Goal: Check status: Check status

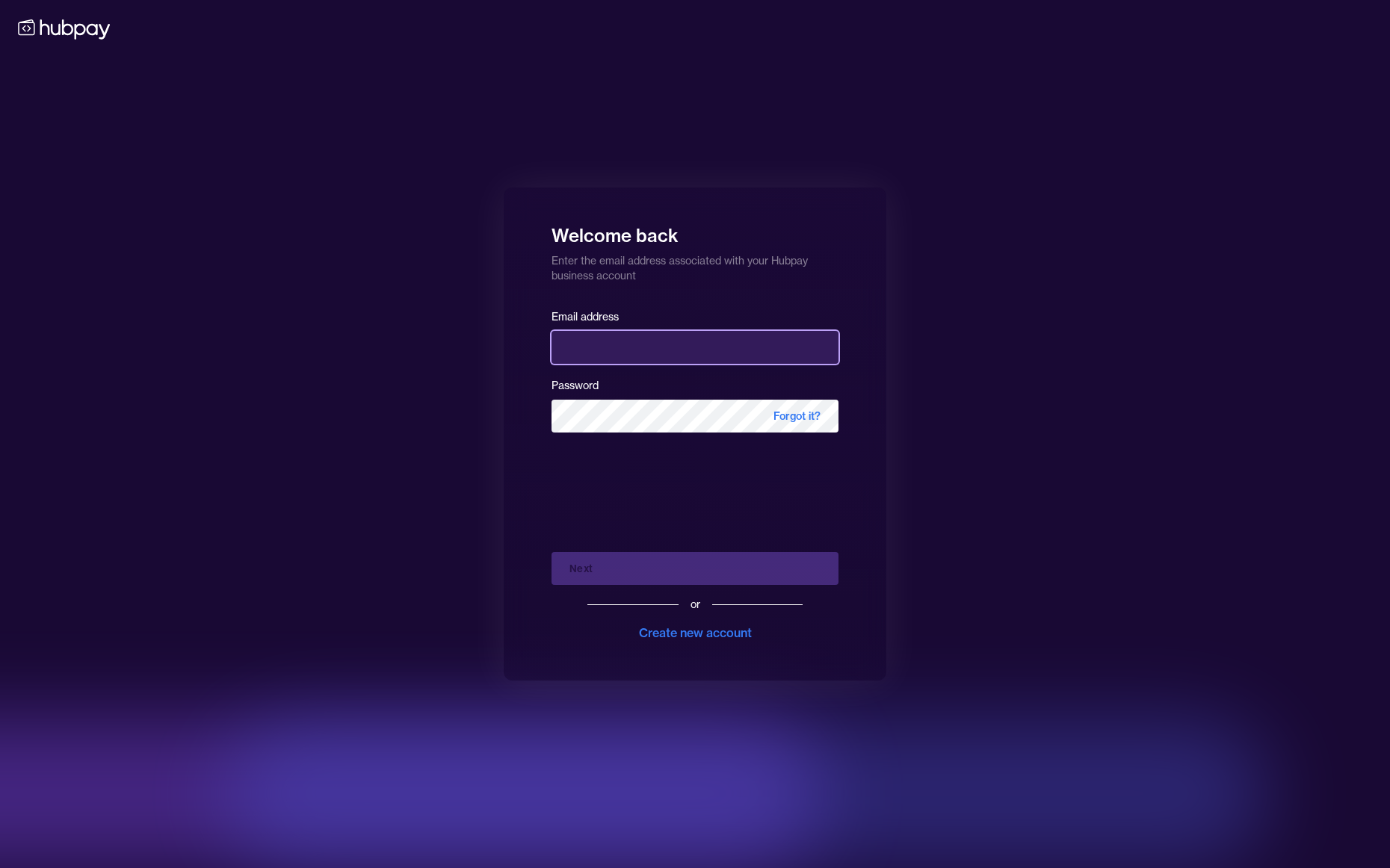
click at [678, 361] on input "email" at bounding box center [695, 348] width 287 height 33
type input "*"
type input "**********"
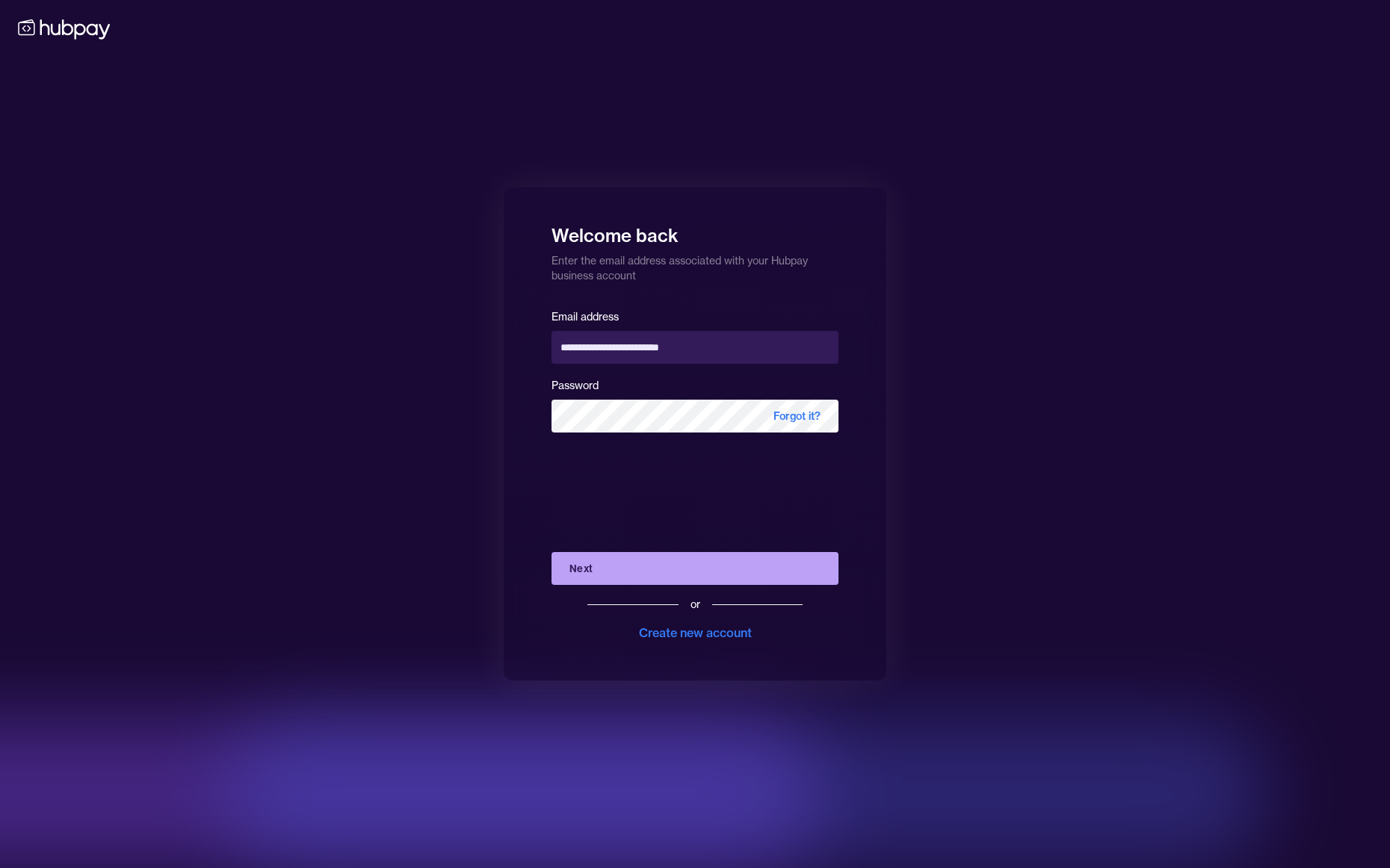
click at [654, 560] on button "Next" at bounding box center [695, 569] width 287 height 33
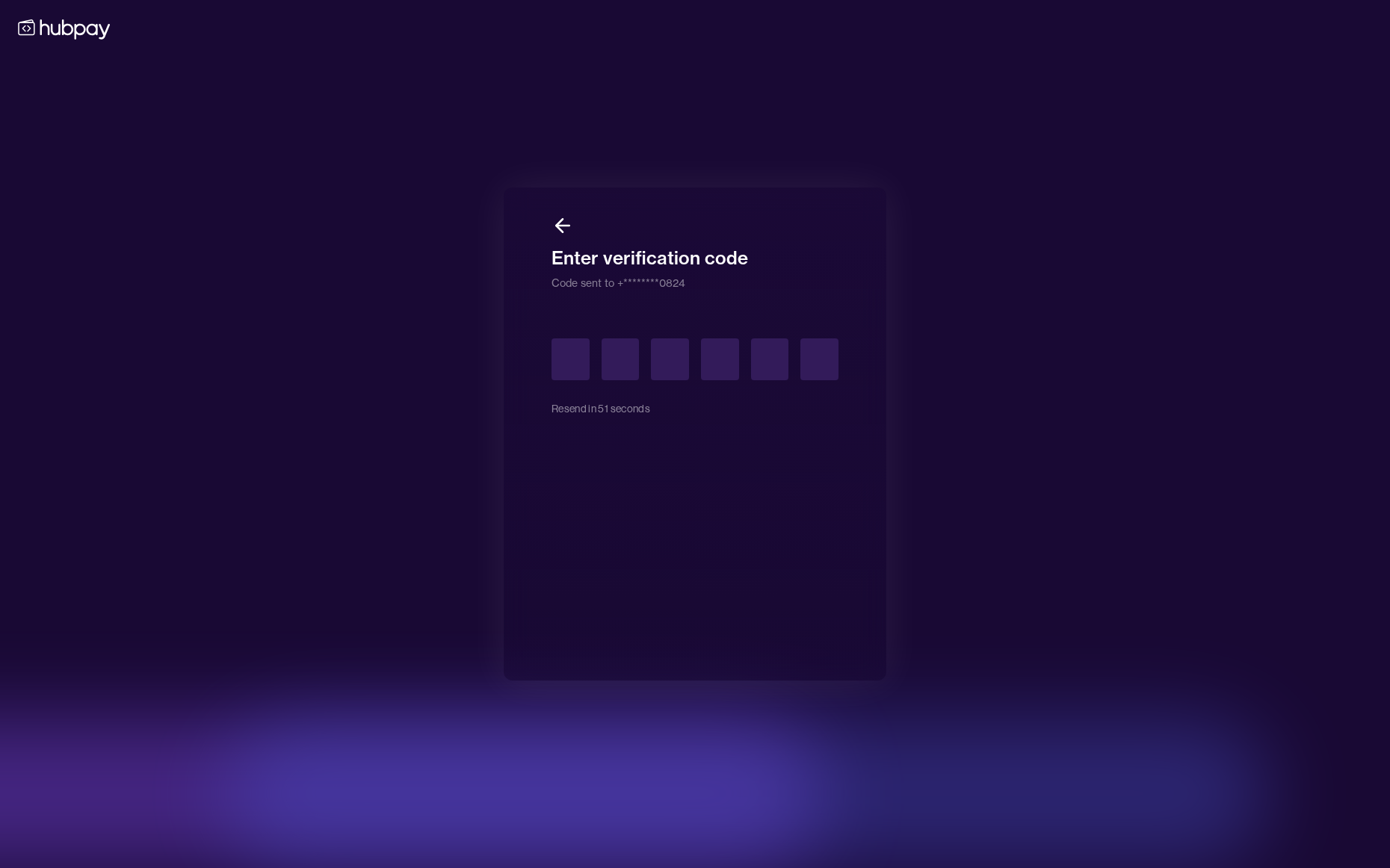
type input "*"
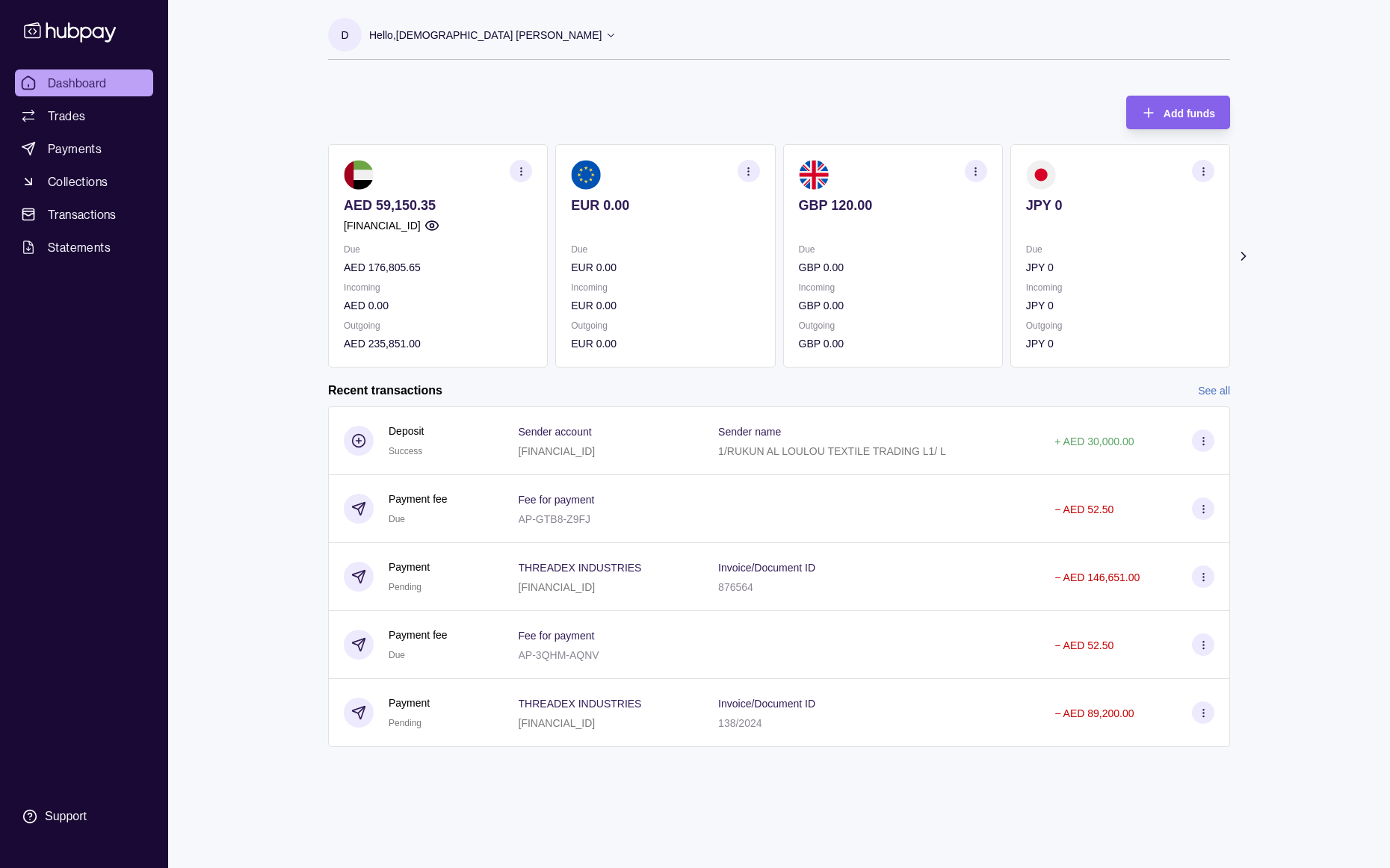
click at [1203, 387] on link "See all" at bounding box center [1214, 390] width 32 height 17
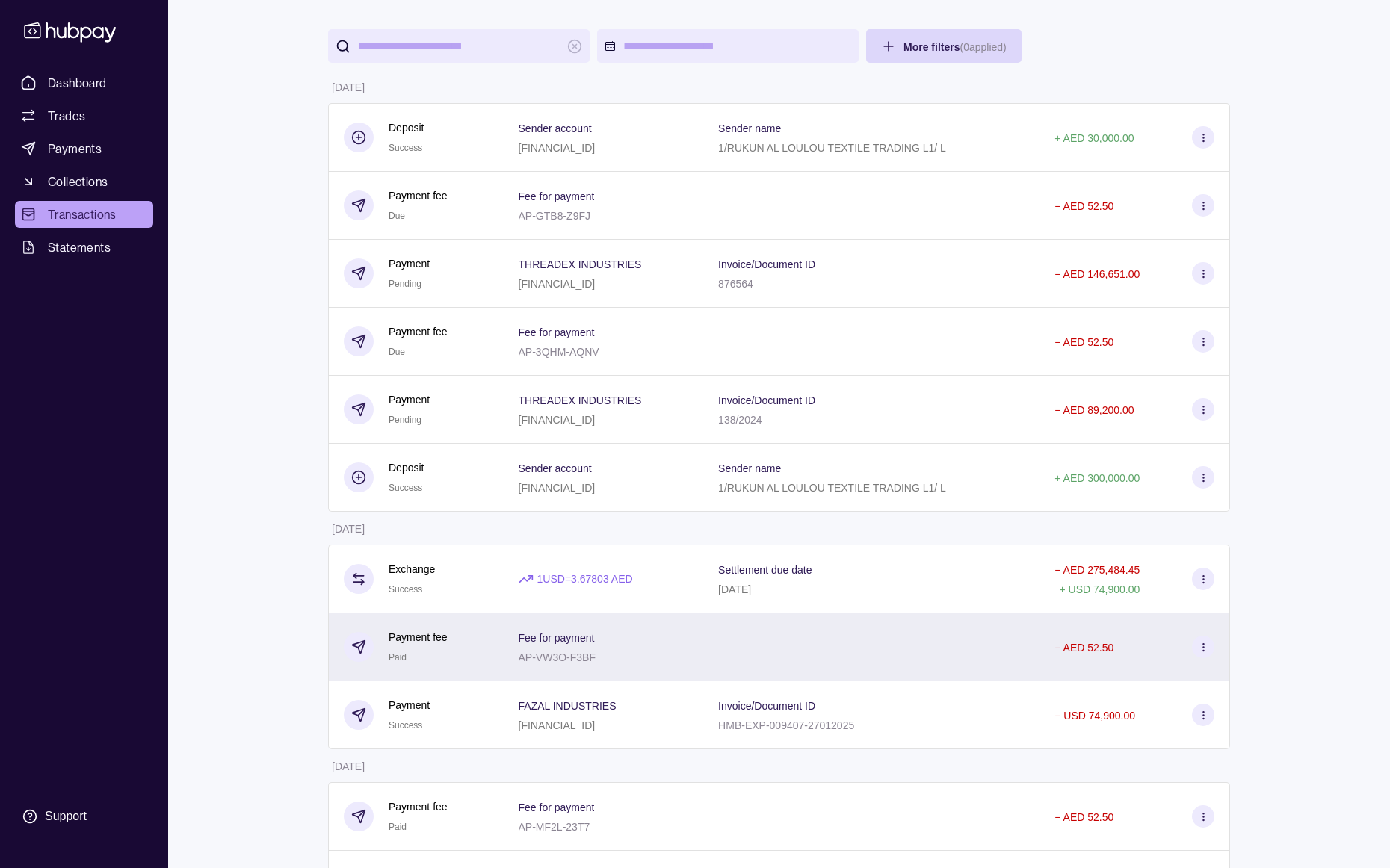
scroll to position [124, 0]
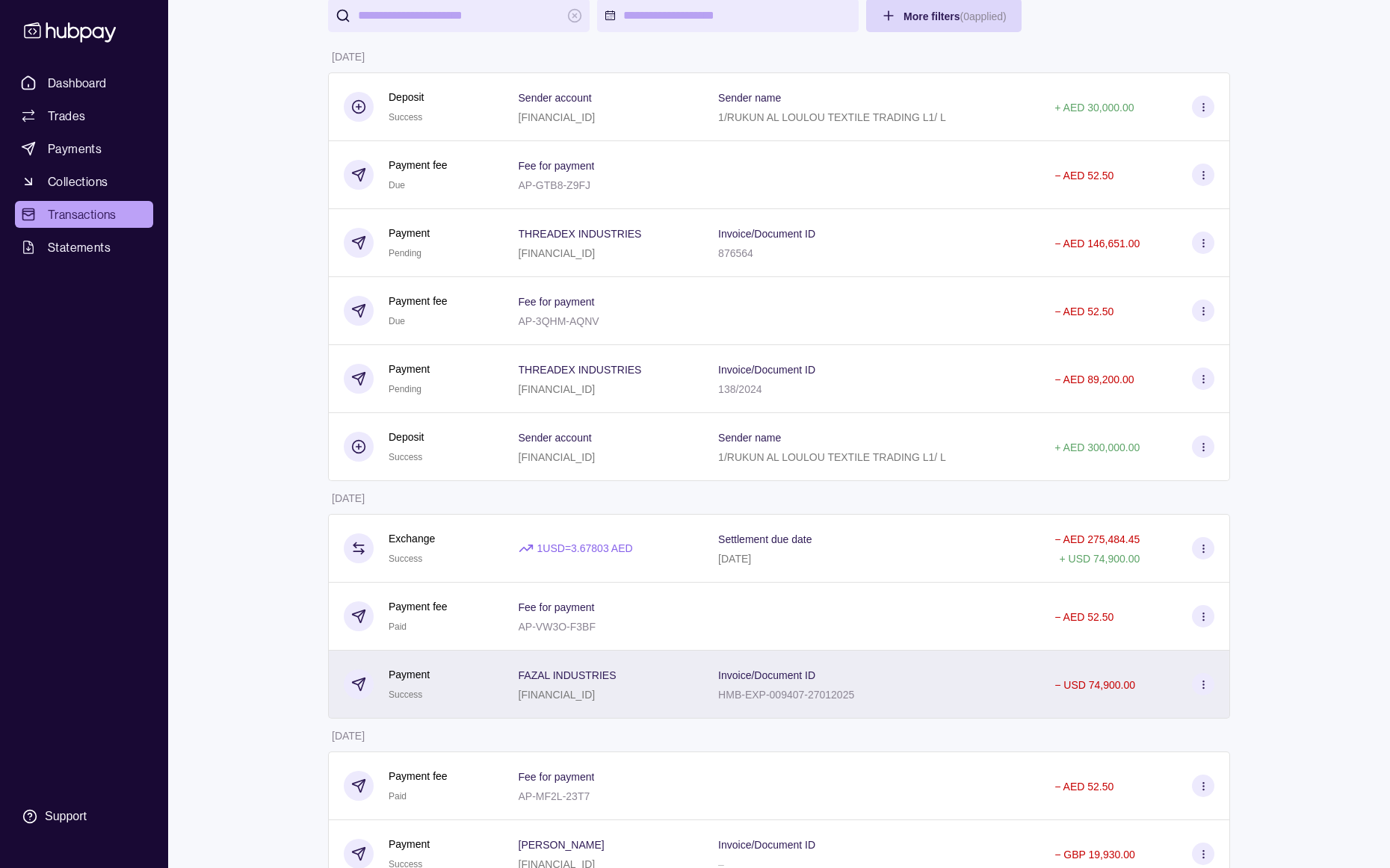
click at [1083, 663] on div "− USD 74,900.00" at bounding box center [1135, 685] width 190 height 68
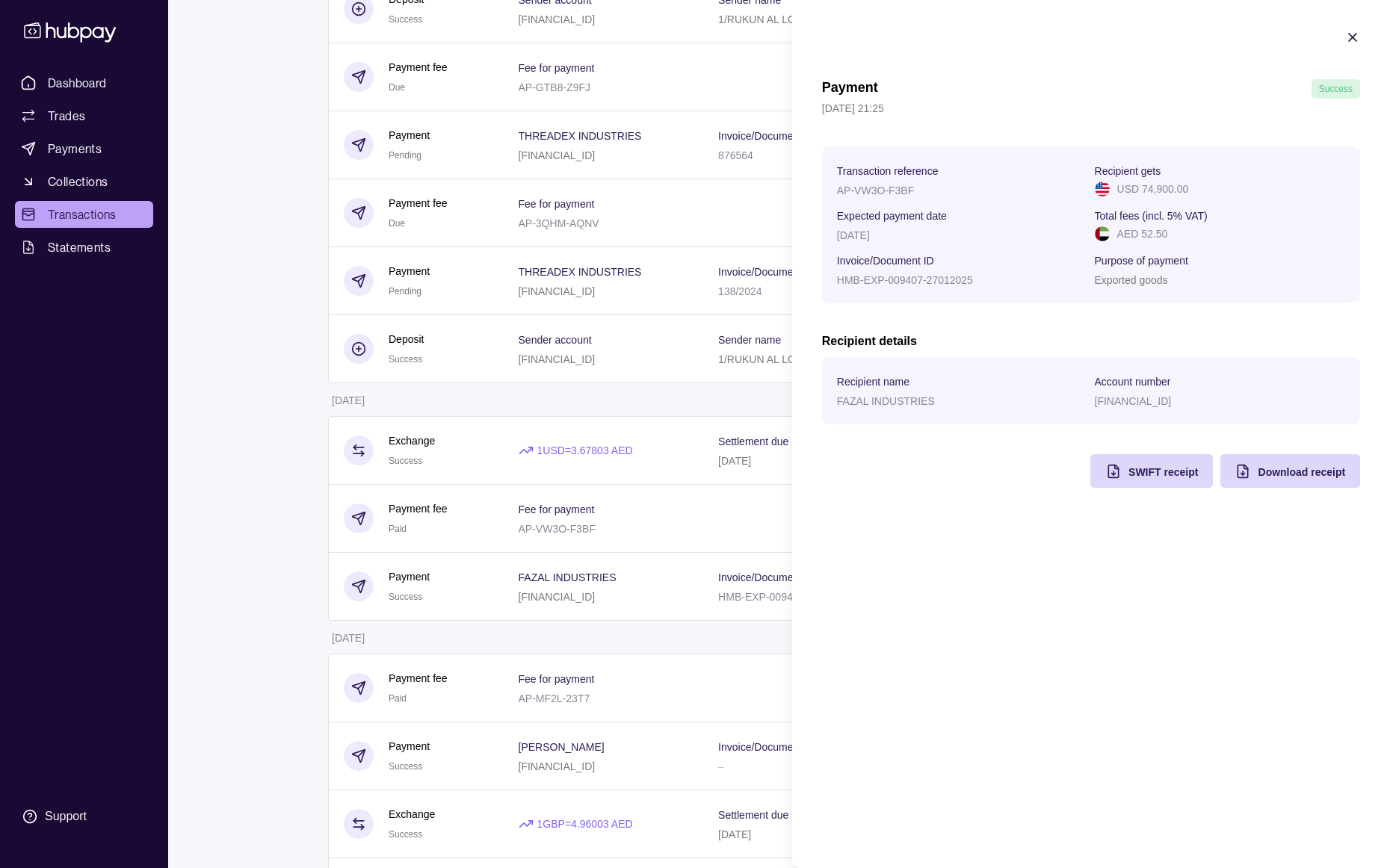
scroll to position [0, 0]
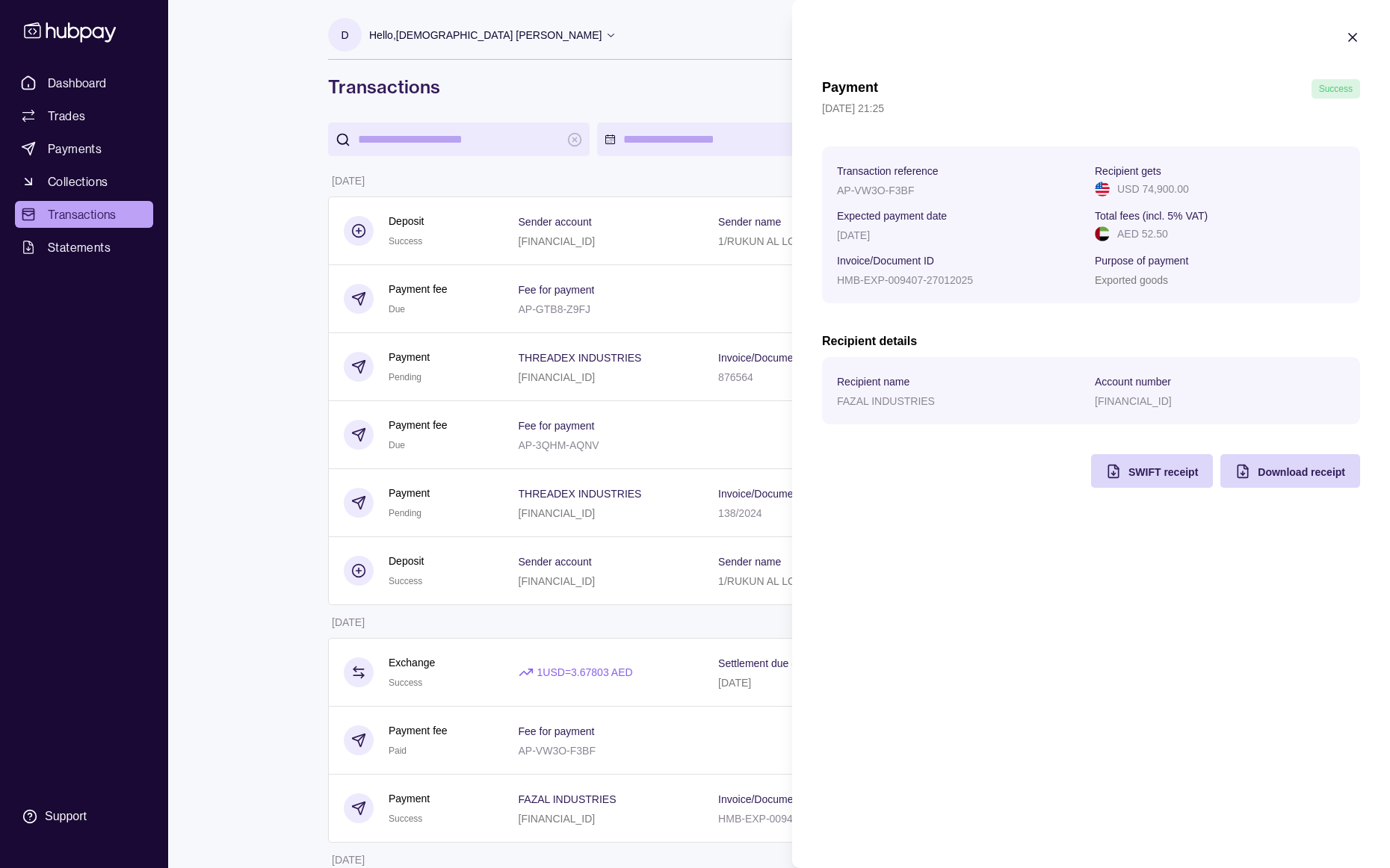
click at [1355, 36] on icon "button" at bounding box center [1353, 37] width 15 height 15
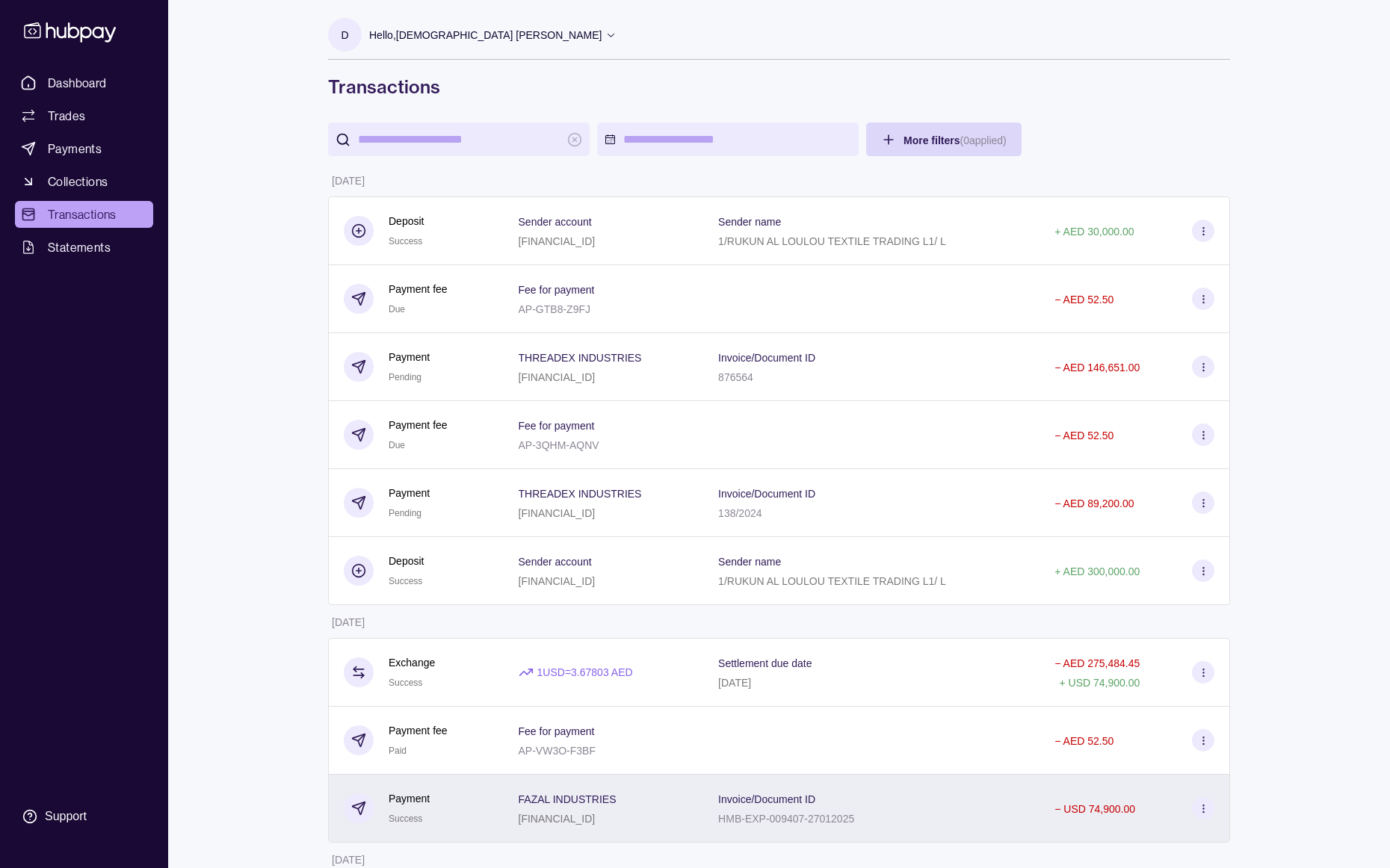
click at [804, 797] on p "Invoice/Document ID" at bounding box center [767, 798] width 97 height 12
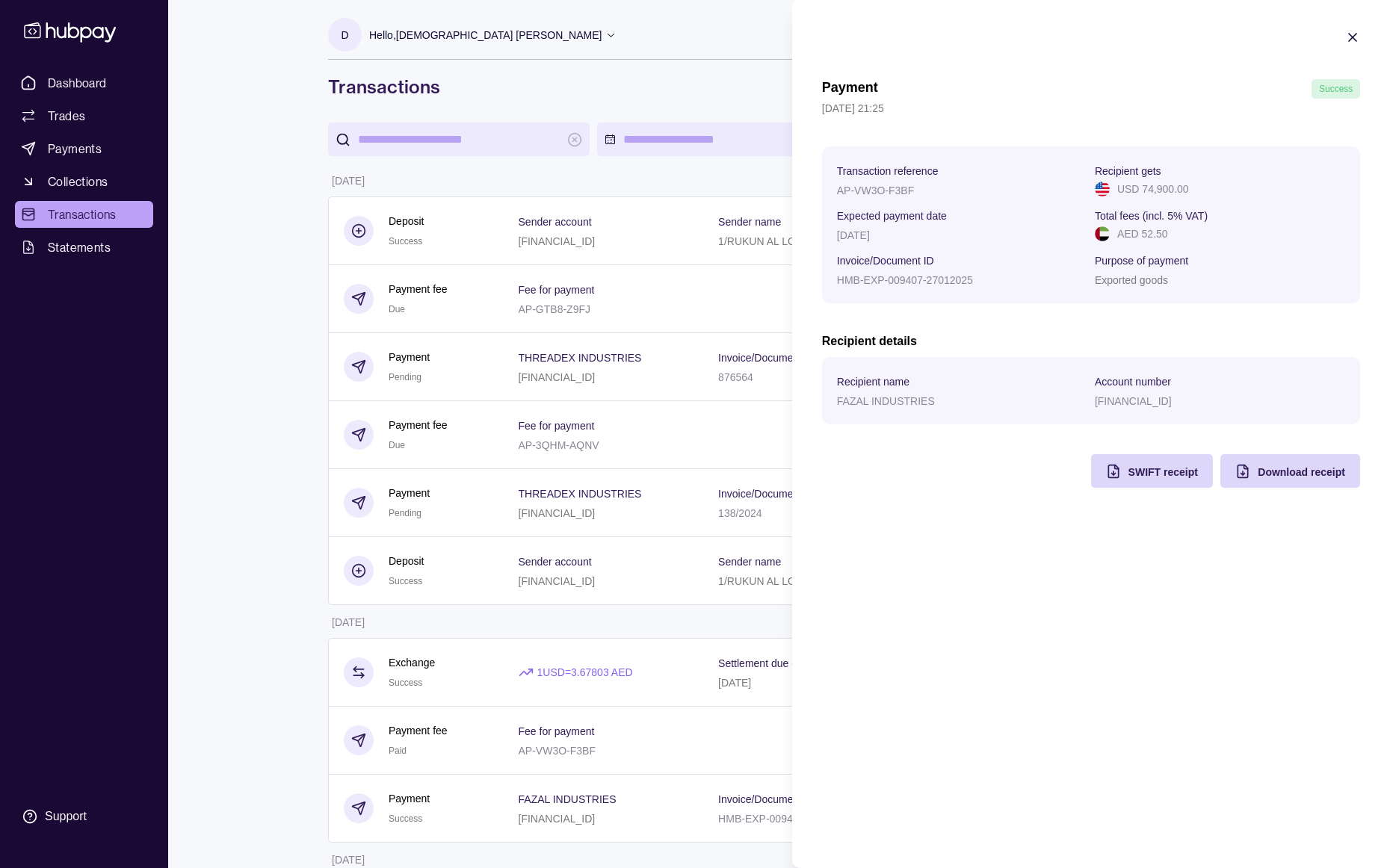
click at [974, 194] on div "AP-VW3O-F3BF" at bounding box center [962, 190] width 251 height 18
click at [1168, 234] on div "AED 52.50" at bounding box center [1220, 234] width 251 height 17
click at [1169, 234] on div "AED 52.50" at bounding box center [1220, 234] width 251 height 17
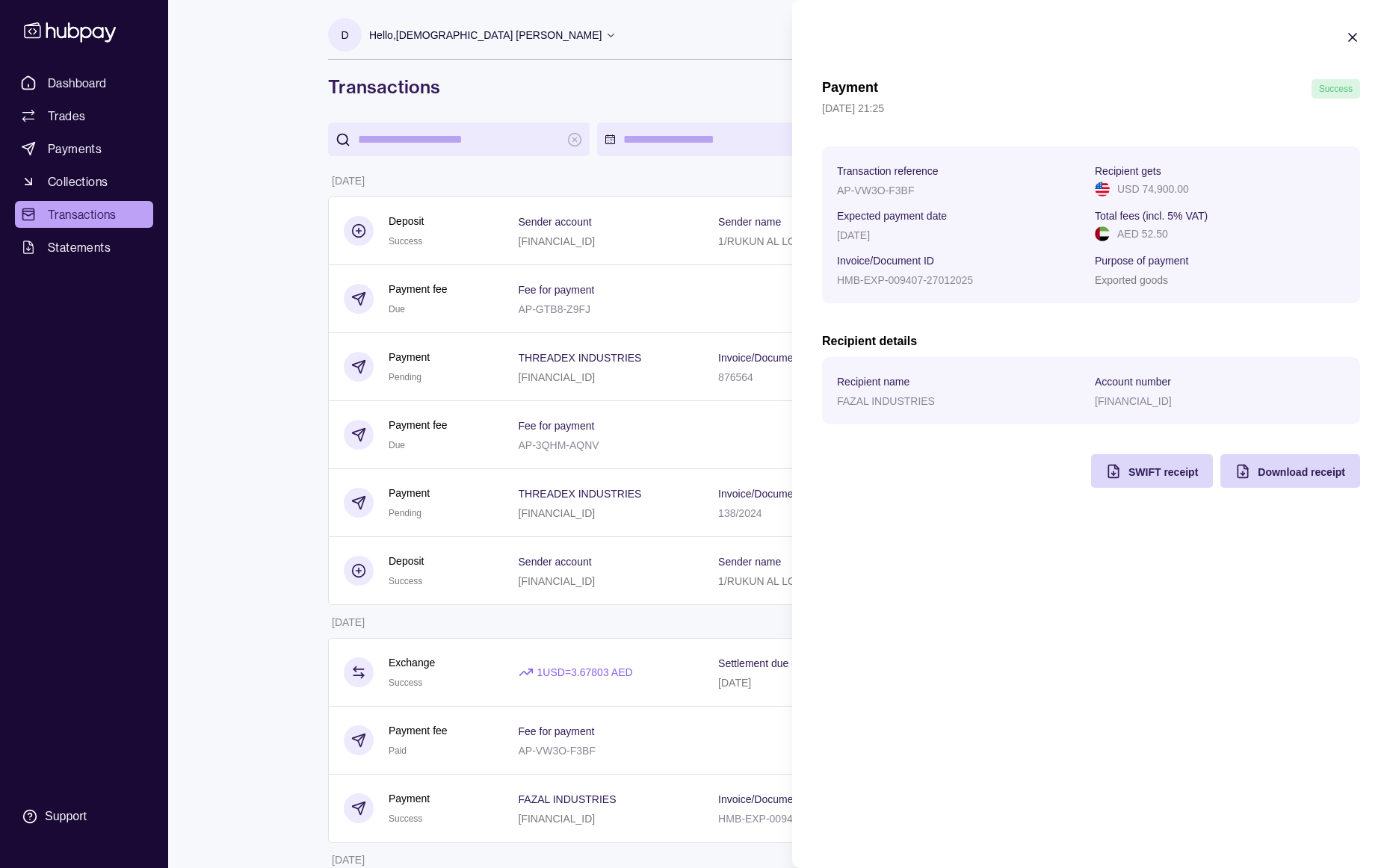
click at [1277, 212] on section "Total fees (incl. 5% VAT)" at bounding box center [1220, 215] width 251 height 18
click at [1302, 234] on div "AED 52.50" at bounding box center [1220, 234] width 251 height 17
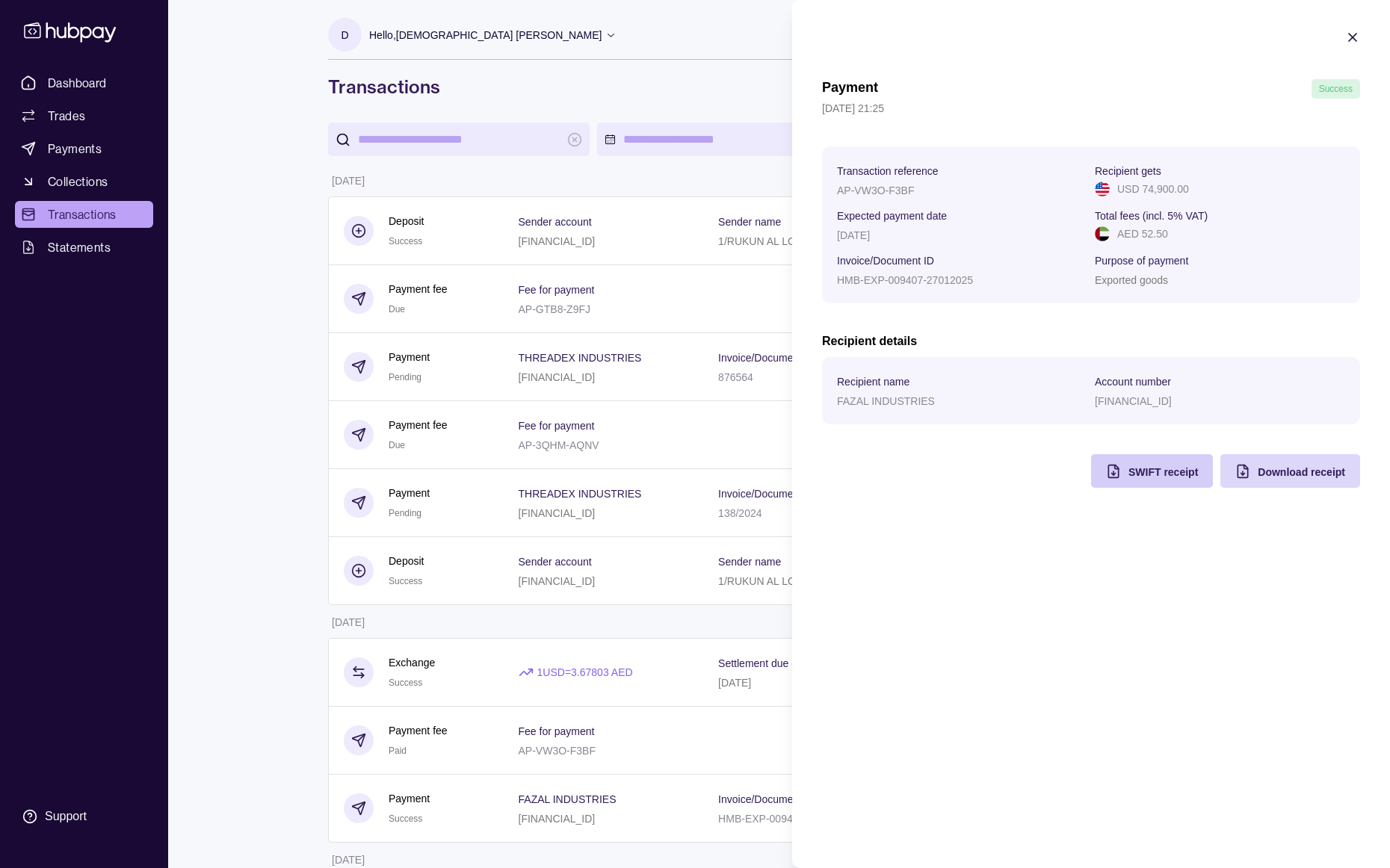
click at [1179, 477] on span "SWIFT receipt" at bounding box center [1163, 472] width 70 height 12
click at [906, 187] on p "AP-VW3O-F3BF" at bounding box center [875, 190] width 77 height 12
drag, startPoint x: 914, startPoint y: 188, endPoint x: 836, endPoint y: 198, distance: 78.6
click at [836, 198] on section "Transaction reference AP-VW3O-F3BF Recipient gets USD 74,900.00 Expected paymen…" at bounding box center [1091, 224] width 538 height 157
copy p "AP-VW3O-F3BF"
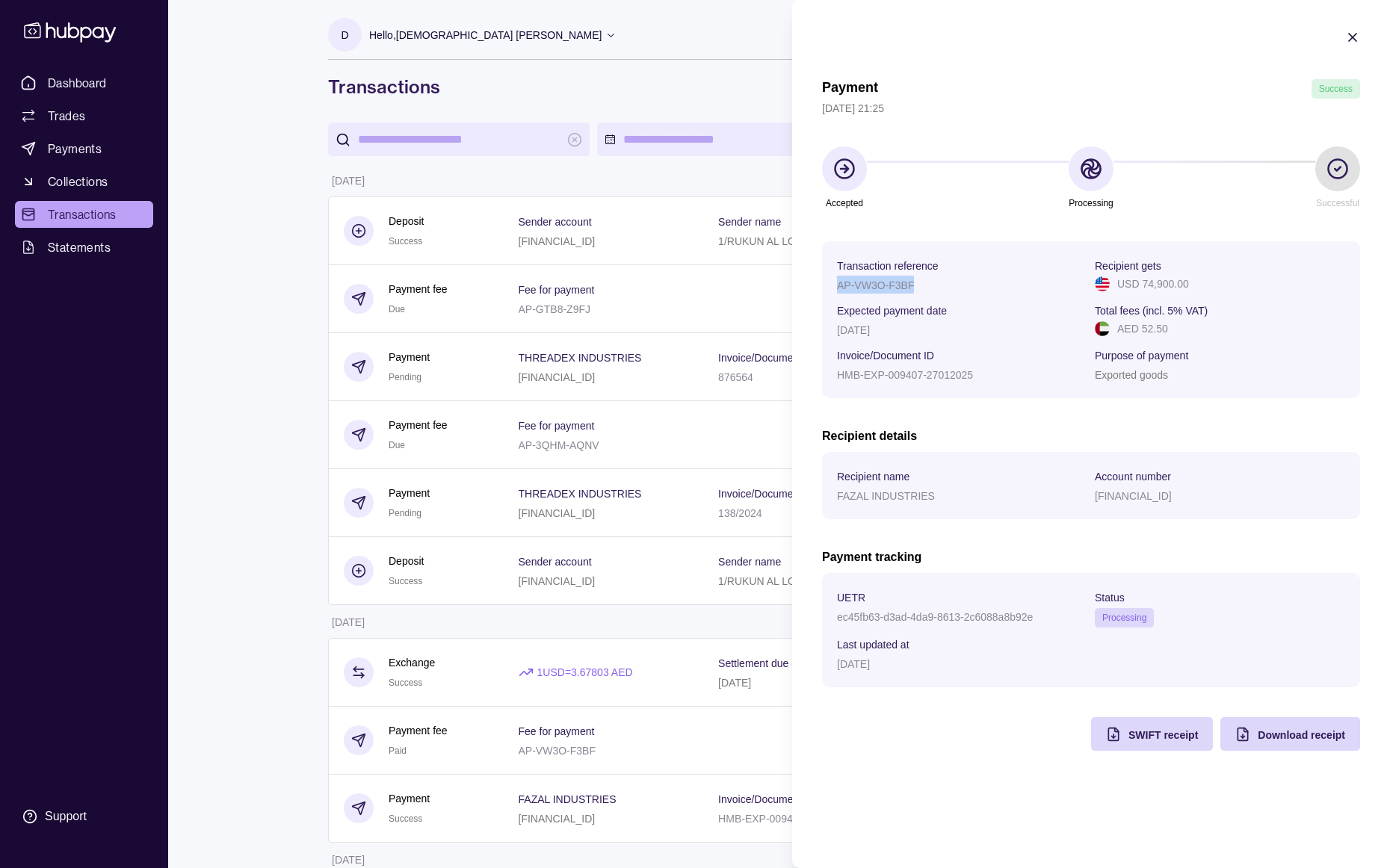
click at [1356, 39] on icon "button" at bounding box center [1352, 37] width 7 height 7
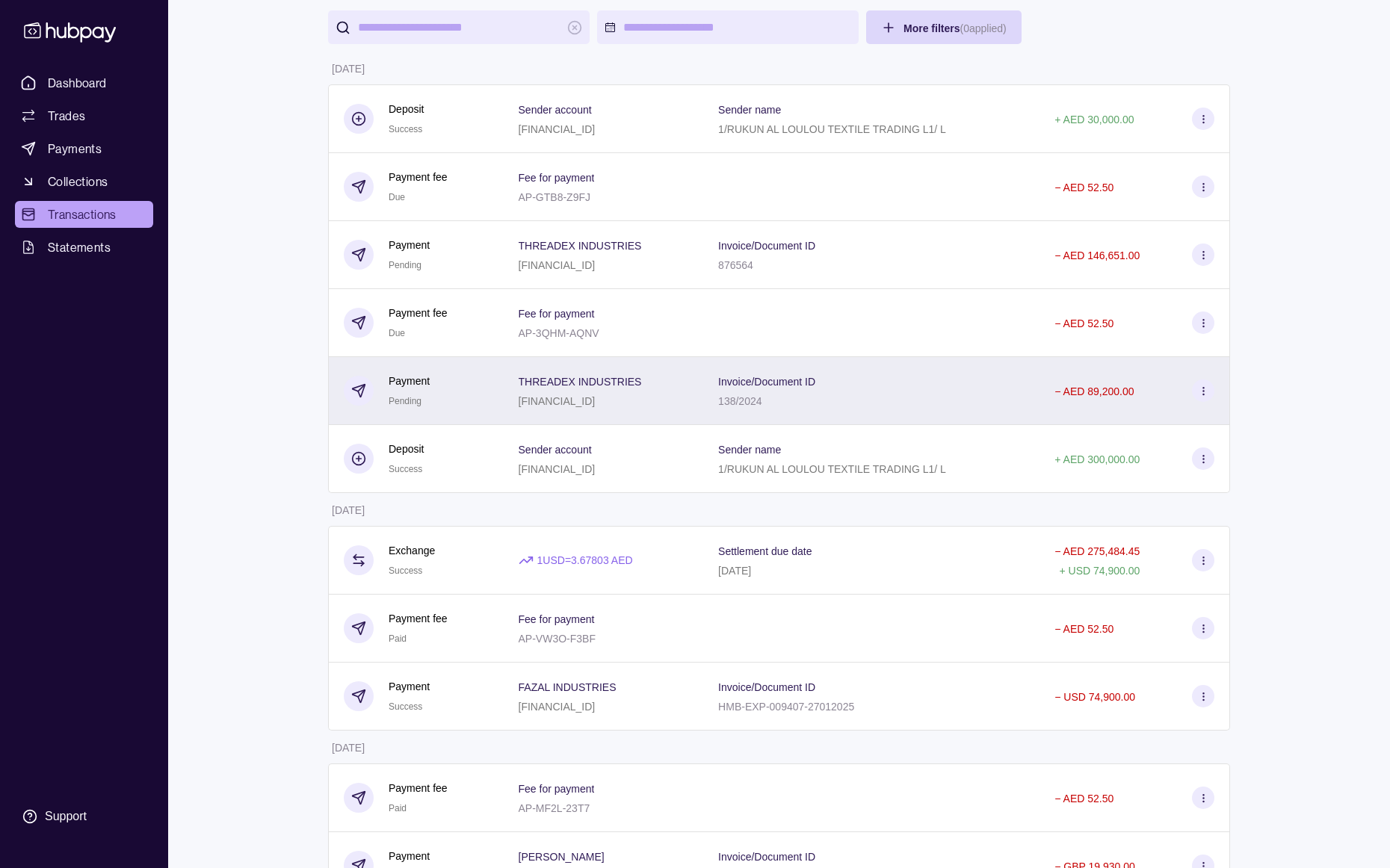
scroll to position [141, 0]
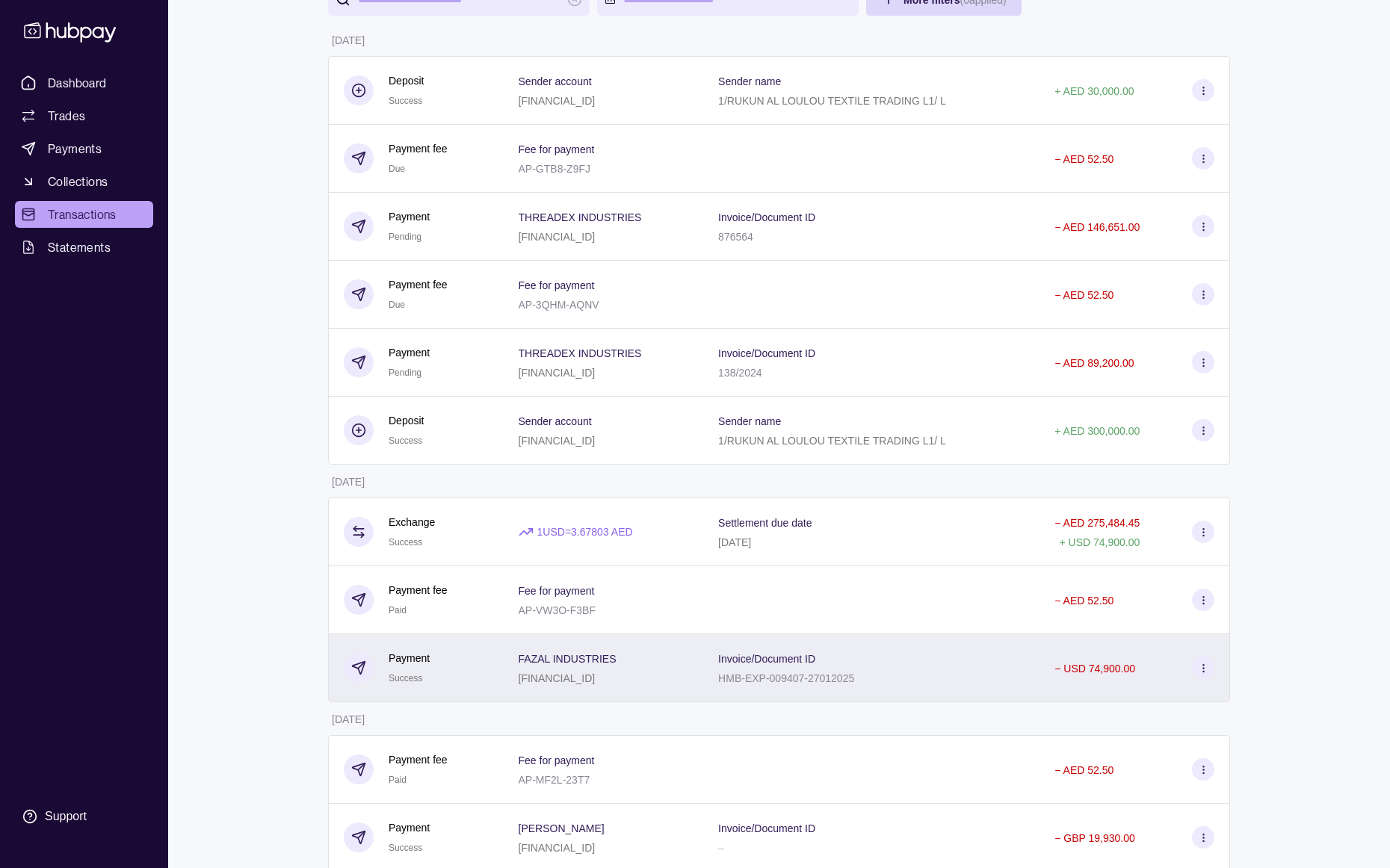
click at [854, 674] on p "HMB-EXP-009407-27012025" at bounding box center [786, 678] width 136 height 12
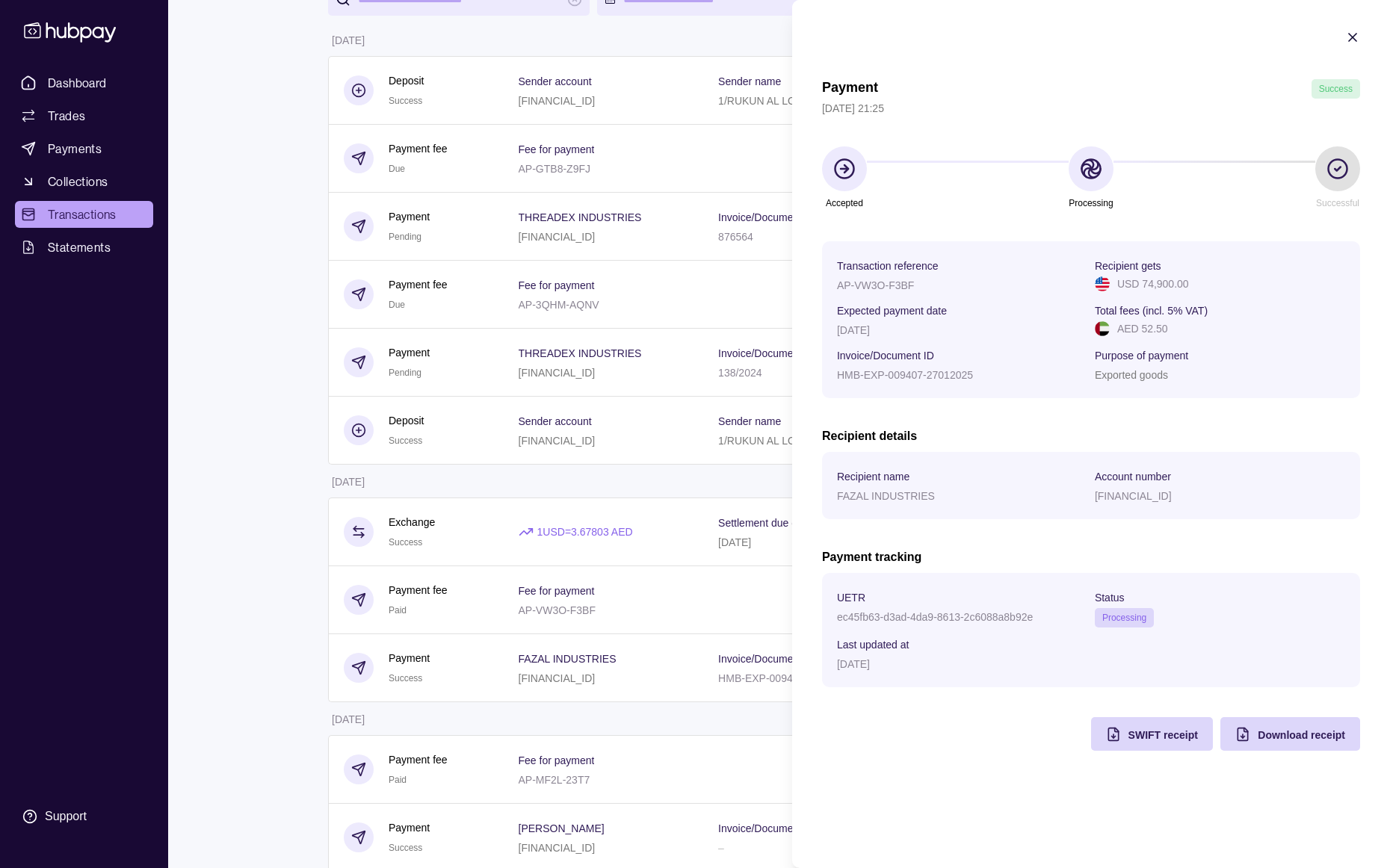
click at [665, 487] on html "Dashboard Trades Payments Collections Transactions Statements Support D Hello, …" at bounding box center [695, 669] width 1390 height 1619
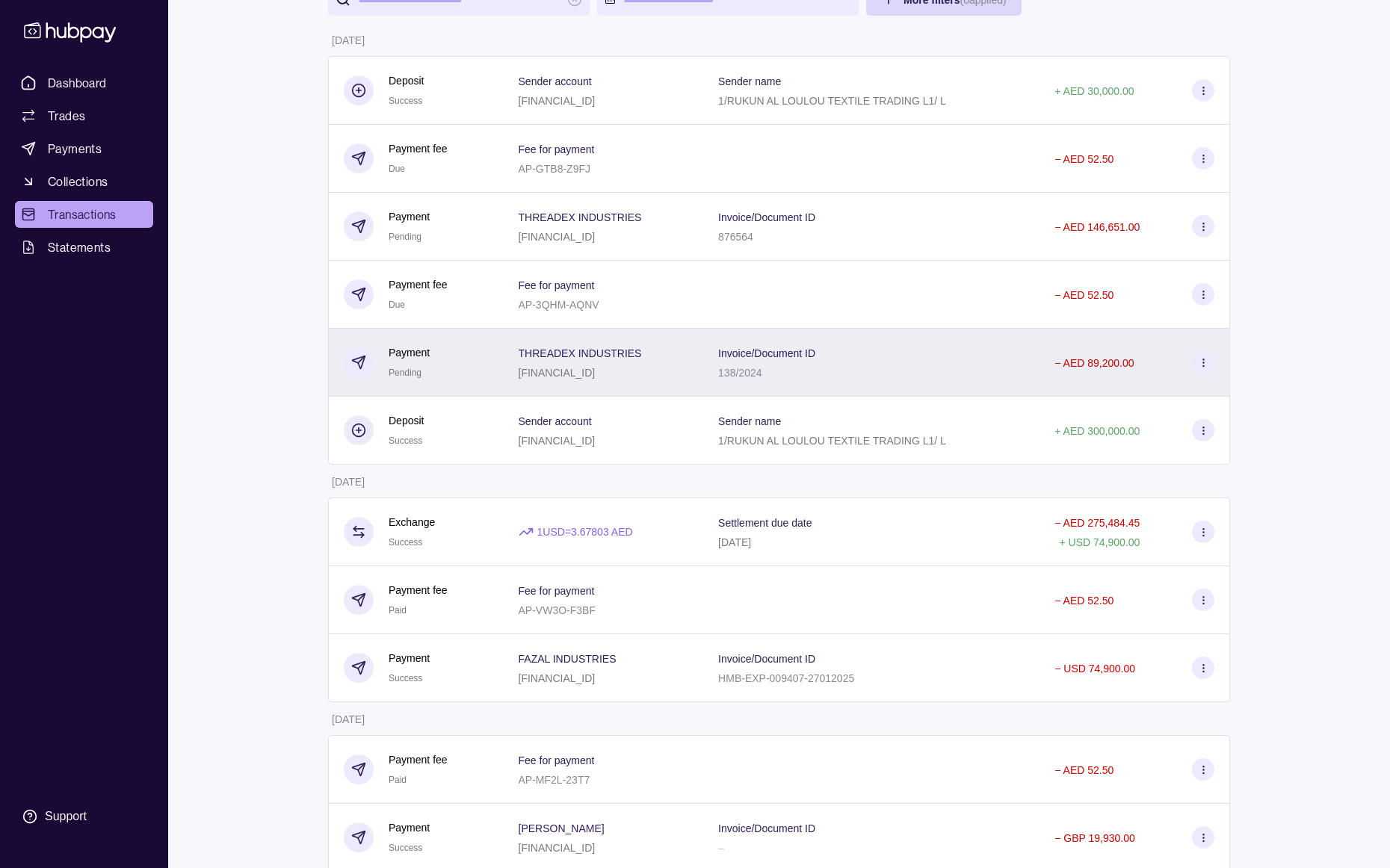
click at [762, 375] on p "138/2024" at bounding box center [740, 372] width 43 height 12
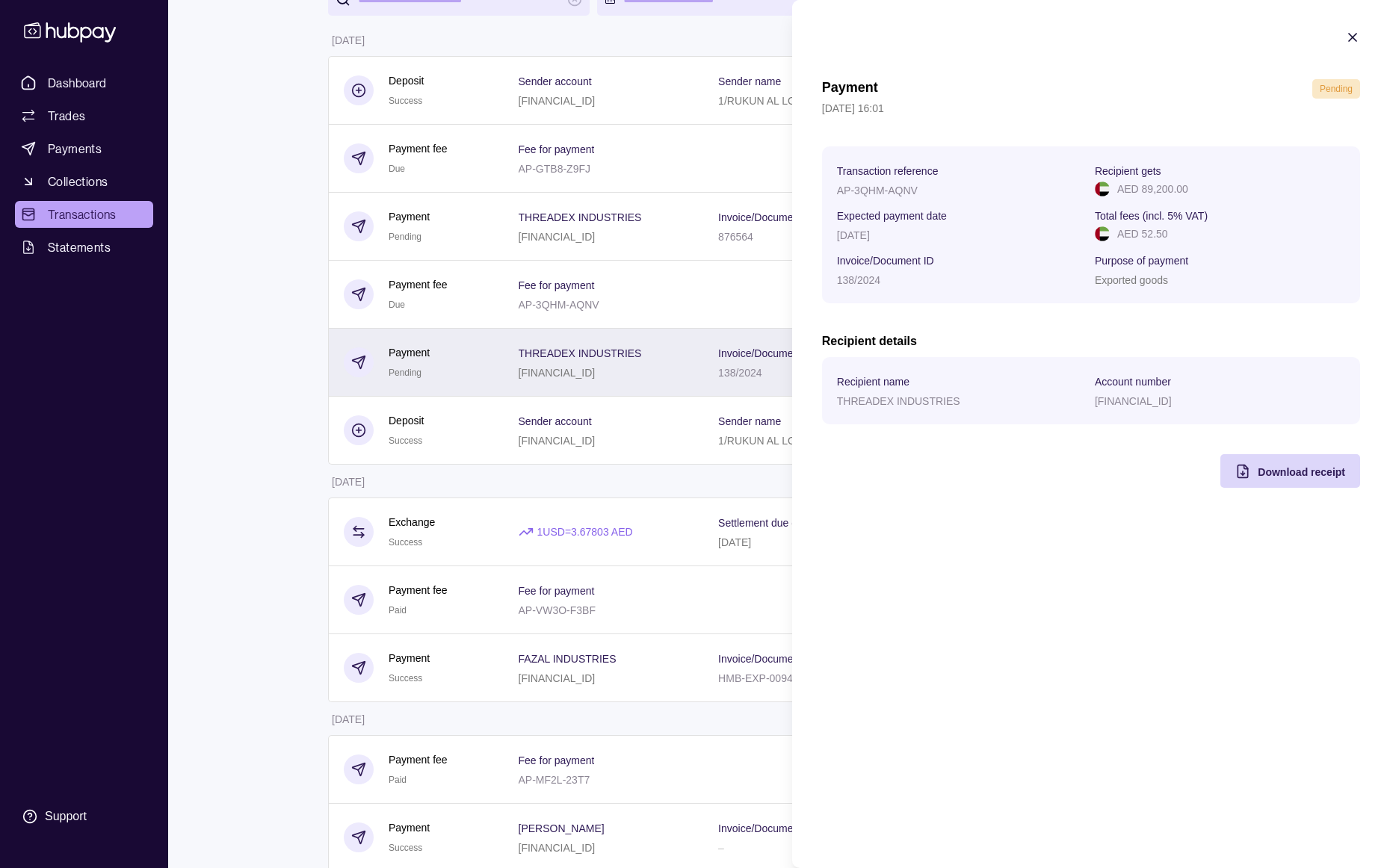
click at [765, 375] on html "Dashboard Trades Payments Collections Transactions Statements Support D Hello, …" at bounding box center [695, 669] width 1390 height 1619
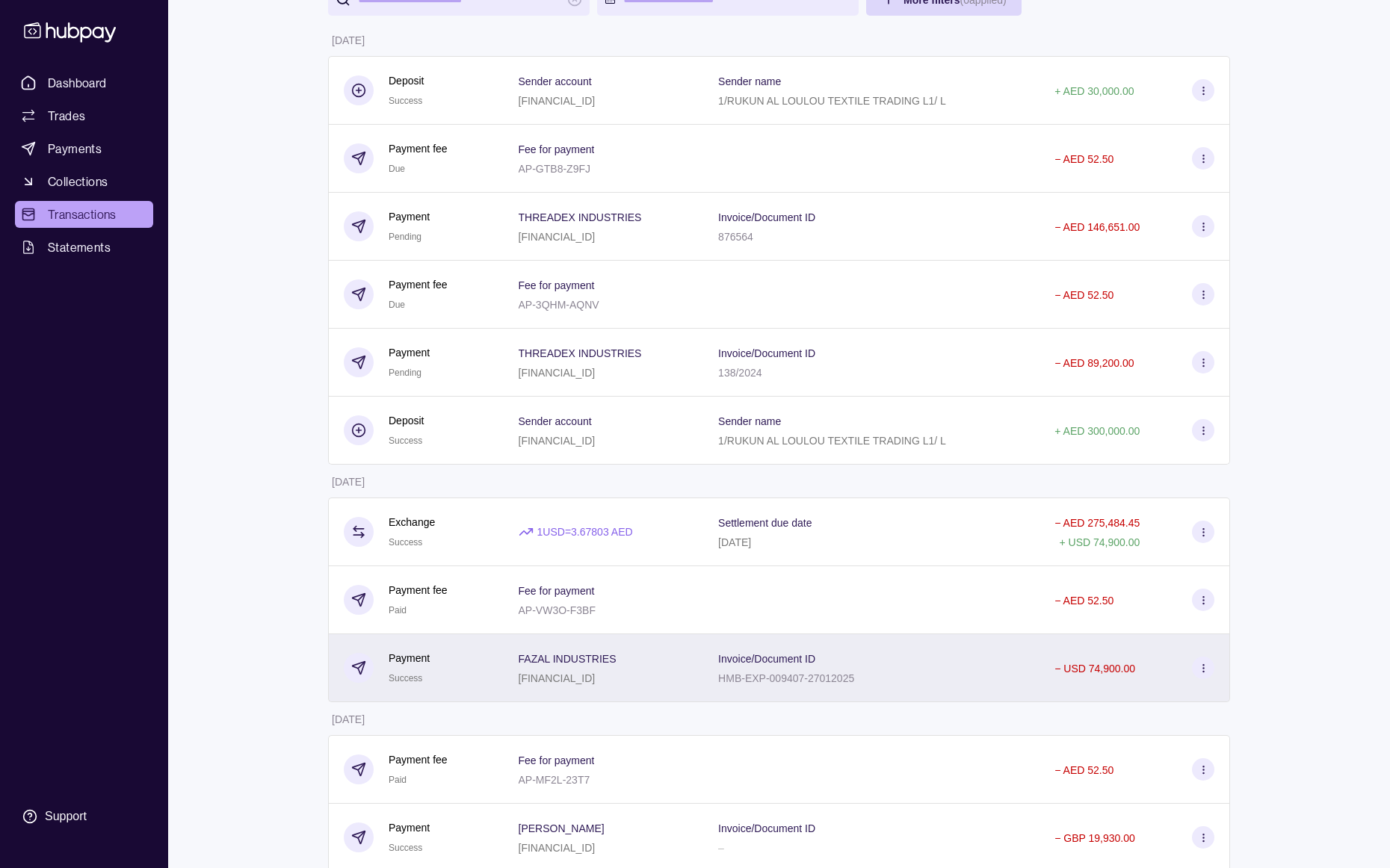
click at [854, 671] on div "HMB-EXP-009407-27012025" at bounding box center [786, 678] width 136 height 18
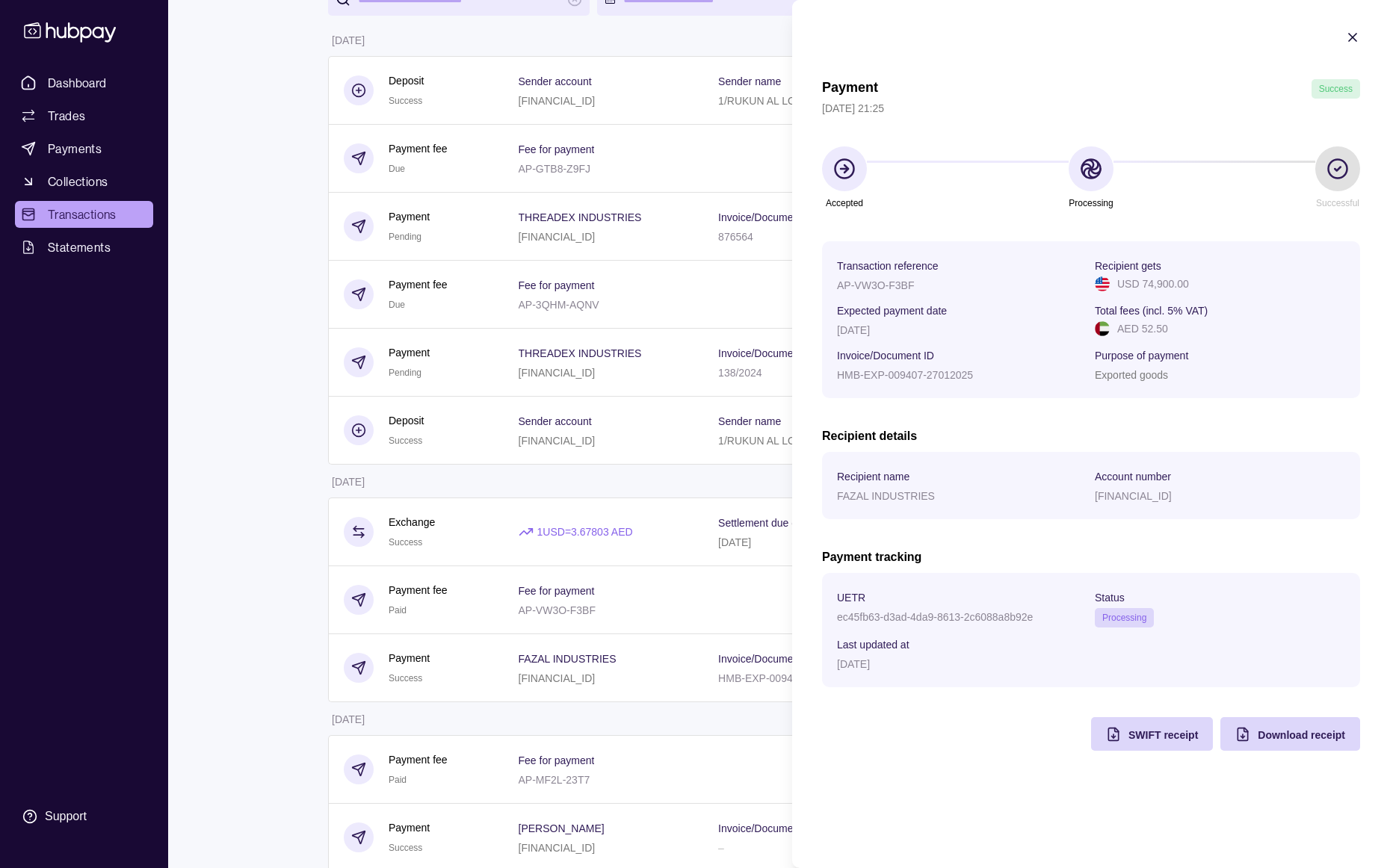
click at [1354, 35] on icon "button" at bounding box center [1352, 37] width 7 height 7
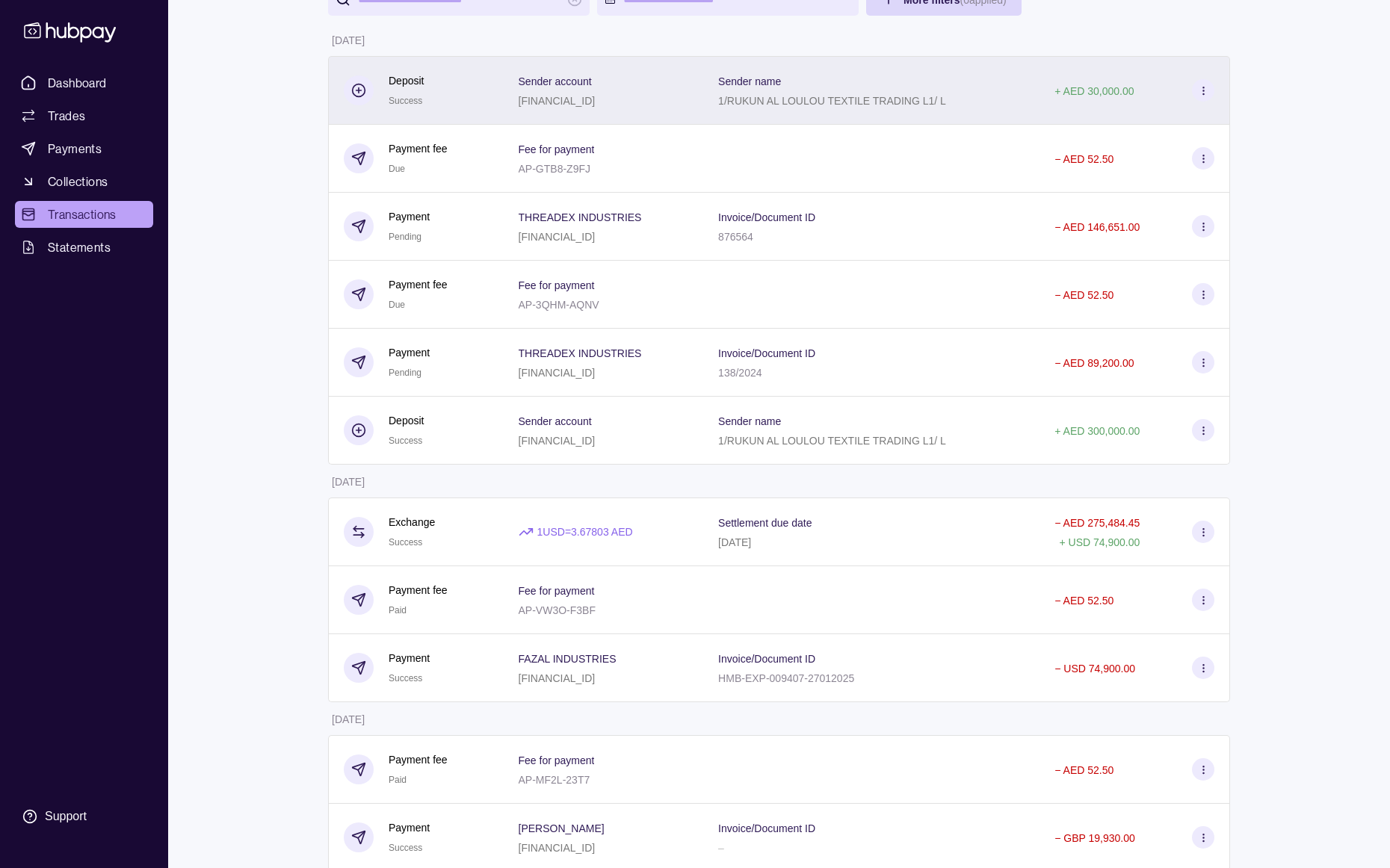
scroll to position [0, 0]
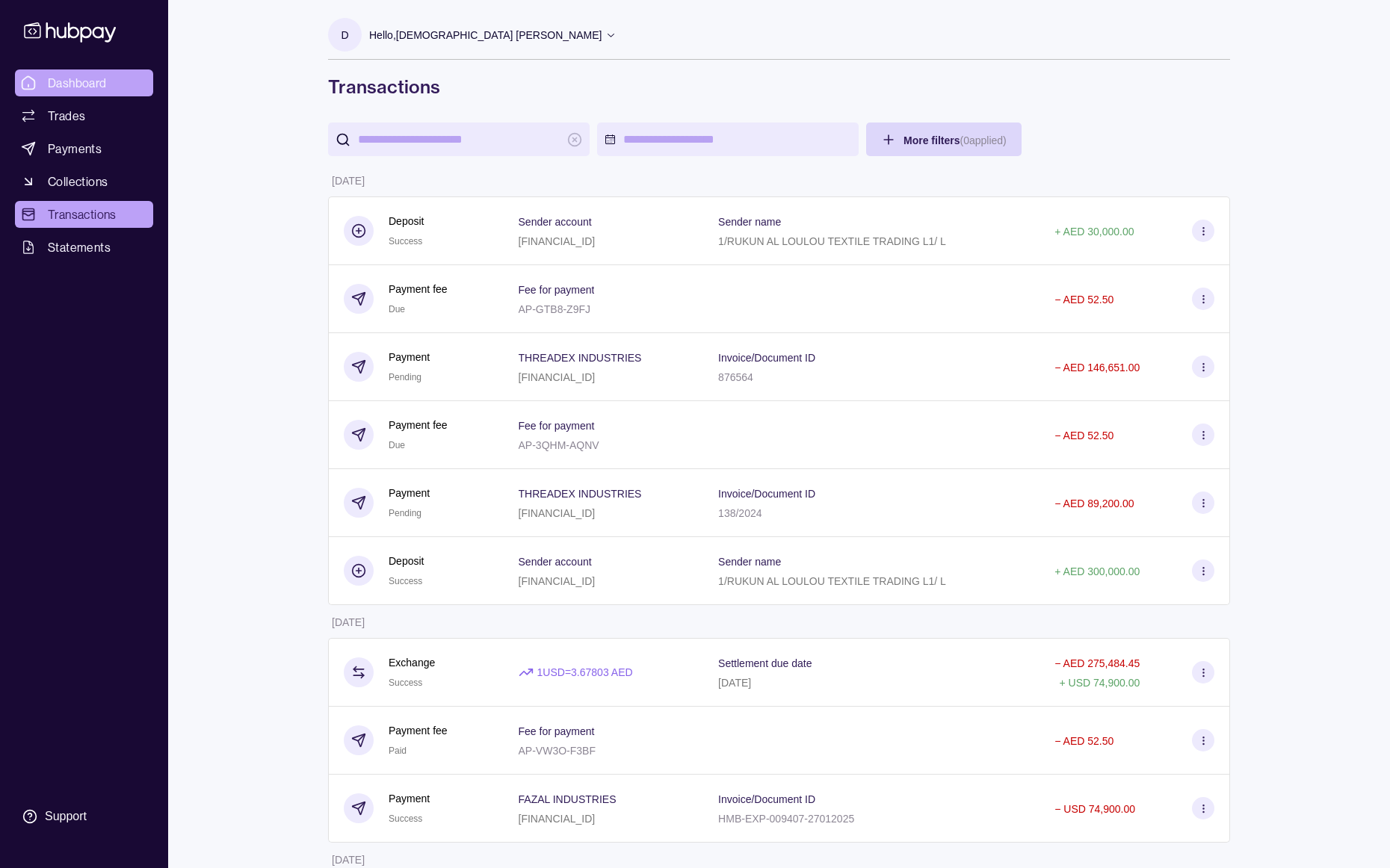
click at [79, 85] on span "Dashboard" at bounding box center [77, 83] width 59 height 18
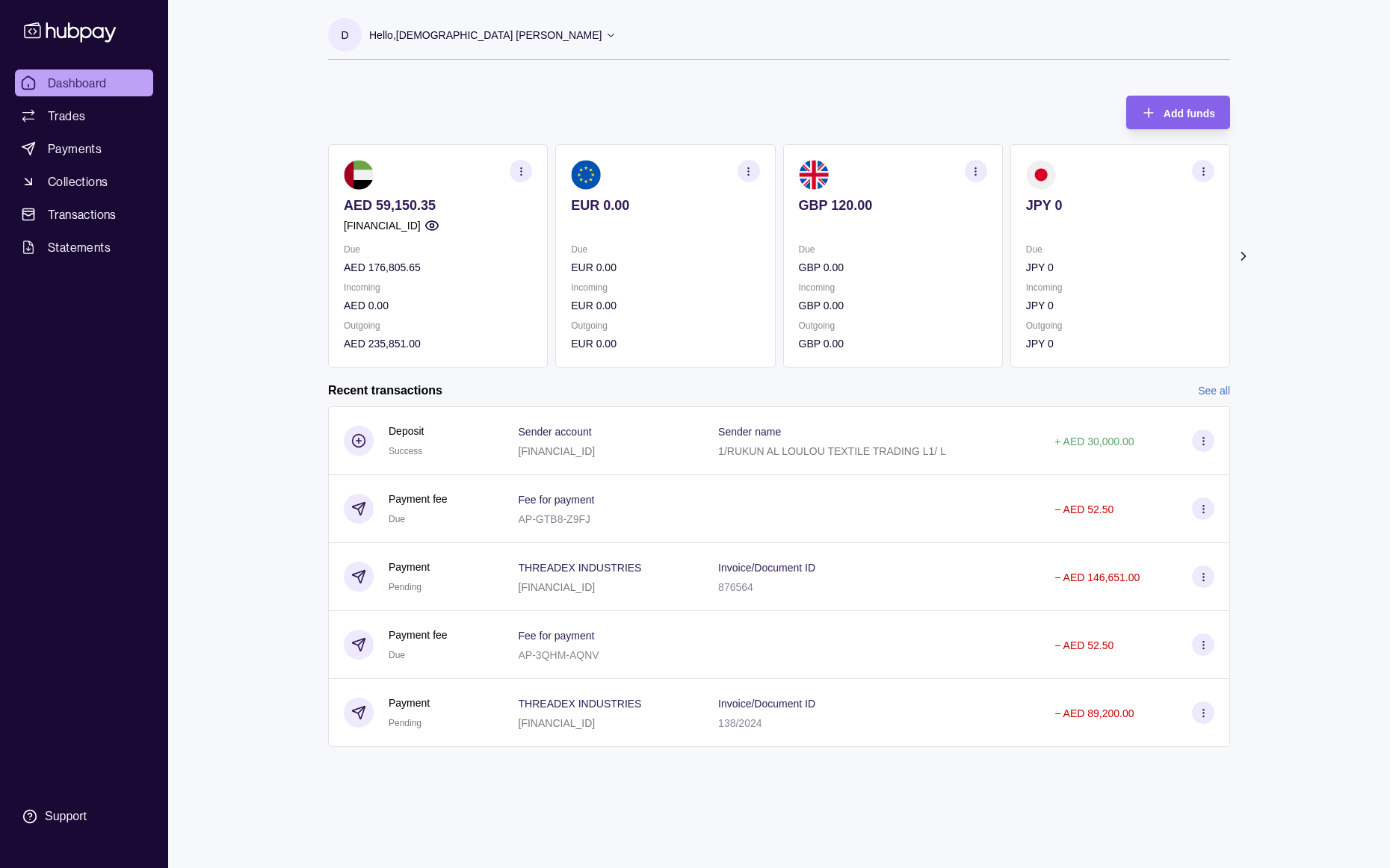
click at [1249, 256] on icon at bounding box center [1243, 256] width 15 height 15
click at [1249, 256] on icon at bounding box center [1243, 256] width 15 height 15
click at [1249, 256] on section "Add funds AED 59,150.35 AE820960000536060001701 Due AED 176,805.65 Incoming AED…" at bounding box center [778, 429] width 962 height 697
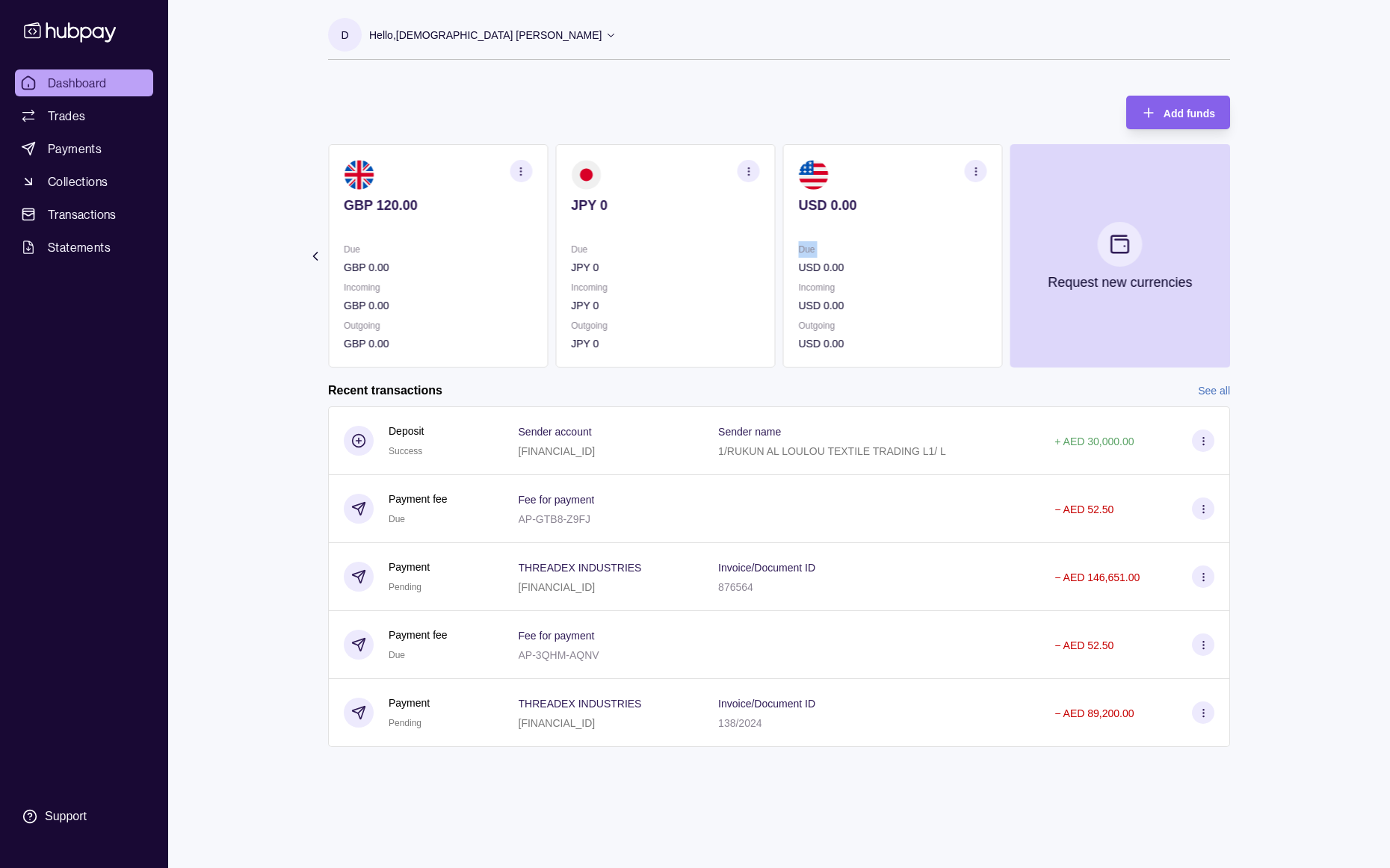
click at [1249, 256] on section "Add funds AED 59,150.35 AE820960000536060001701 Due AED 176,805.65 Incoming AED…" at bounding box center [778, 429] width 962 height 697
click at [484, 44] on div "Hello, DANISH RAFIQ MUHAMMAD RAFIQ" at bounding box center [492, 36] width 247 height 32
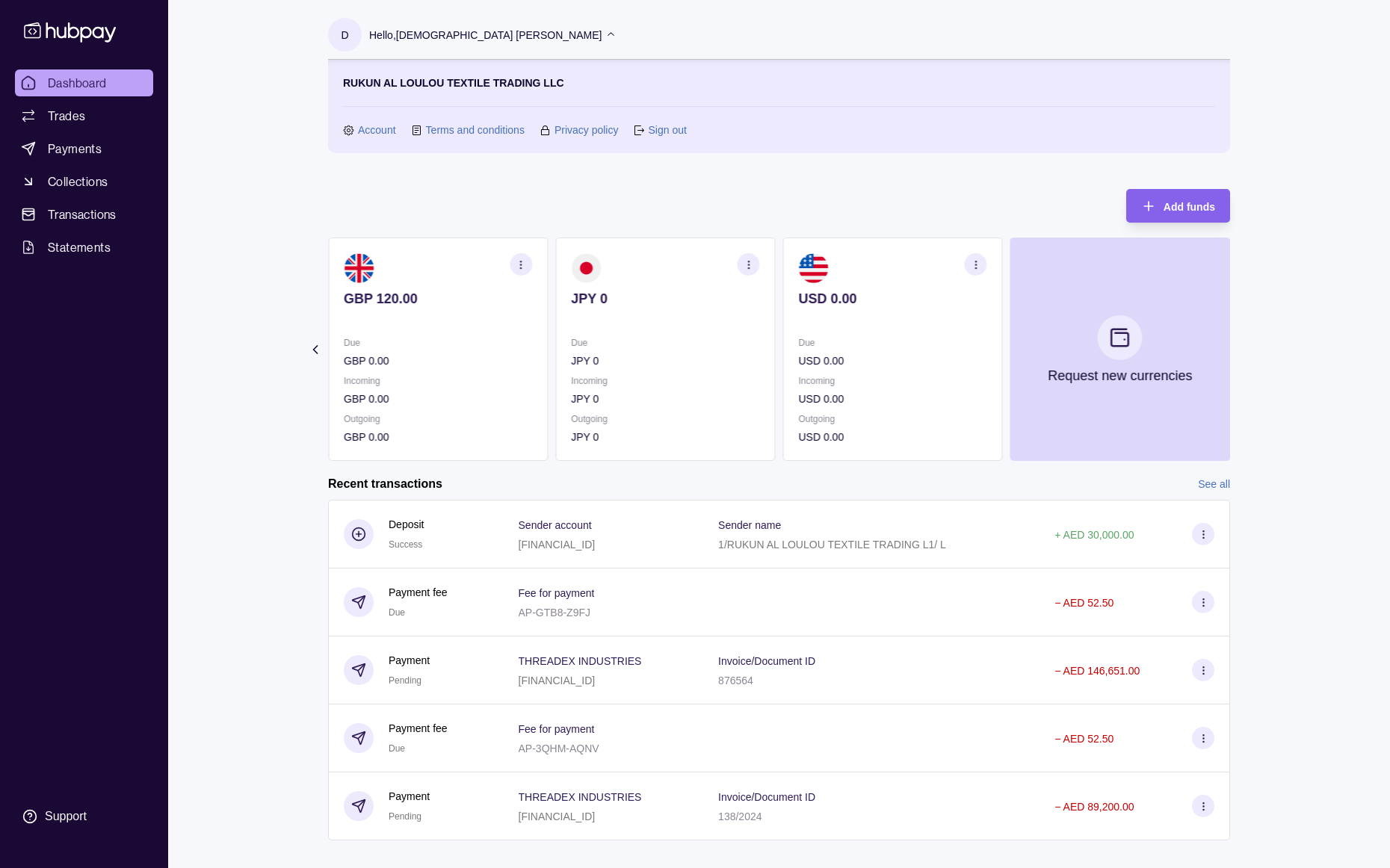
click at [665, 137] on link "Sign out" at bounding box center [667, 130] width 38 height 17
